Goal: Complete application form

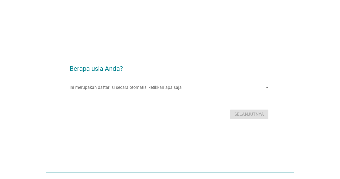
click at [148, 87] on input "Ini merupakan daftar isi secara otomatis, ketikkan apa saja" at bounding box center [166, 87] width 193 height 9
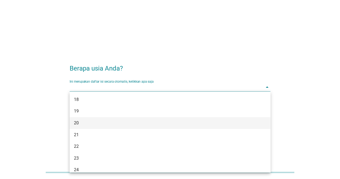
scroll to position [54, 0]
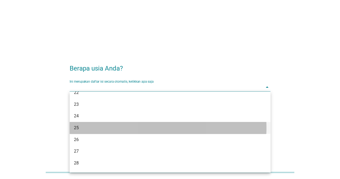
click at [82, 126] on div "25" at bounding box center [162, 127] width 176 height 6
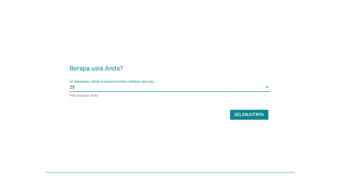
click at [239, 114] on div "Selanjutnya" at bounding box center [249, 114] width 30 height 6
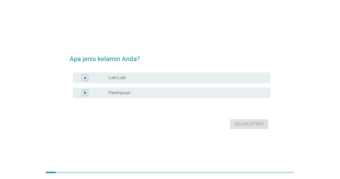
click at [87, 75] on div "A" at bounding box center [85, 77] width 6 height 6
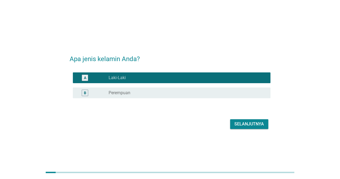
click at [242, 121] on div "Selanjutnya" at bounding box center [249, 124] width 30 height 6
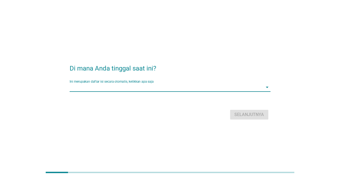
click at [121, 89] on input "Ini merupakan daftar isi secara otomatis, ketikkan apa saja" at bounding box center [166, 87] width 193 height 9
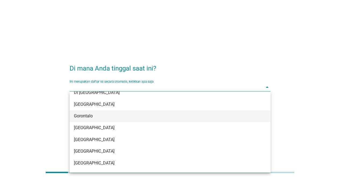
scroll to position [27, 0]
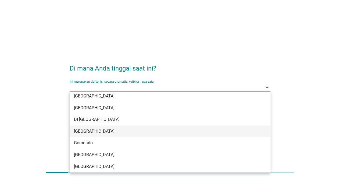
click at [85, 128] on div "[GEOGRAPHIC_DATA]" at bounding box center [162, 131] width 176 height 6
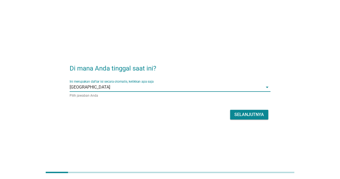
click at [241, 112] on div "Selanjutnya" at bounding box center [249, 114] width 30 height 6
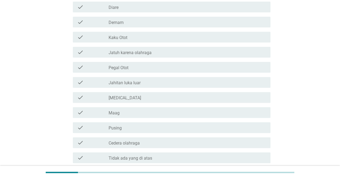
scroll to position [81, 0]
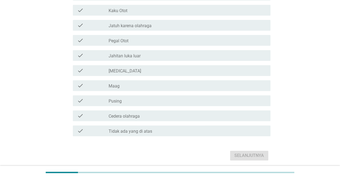
click at [80, 70] on icon "check" at bounding box center [80, 70] width 6 height 6
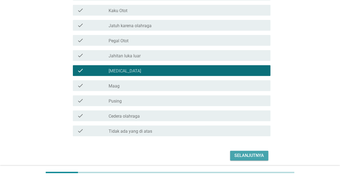
click at [262, 157] on div "Selanjutnya" at bounding box center [249, 155] width 30 height 6
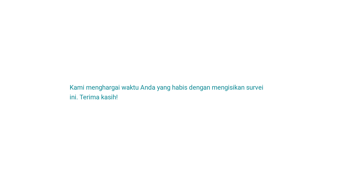
scroll to position [0, 0]
